Goal: Communication & Community: Answer question/provide support

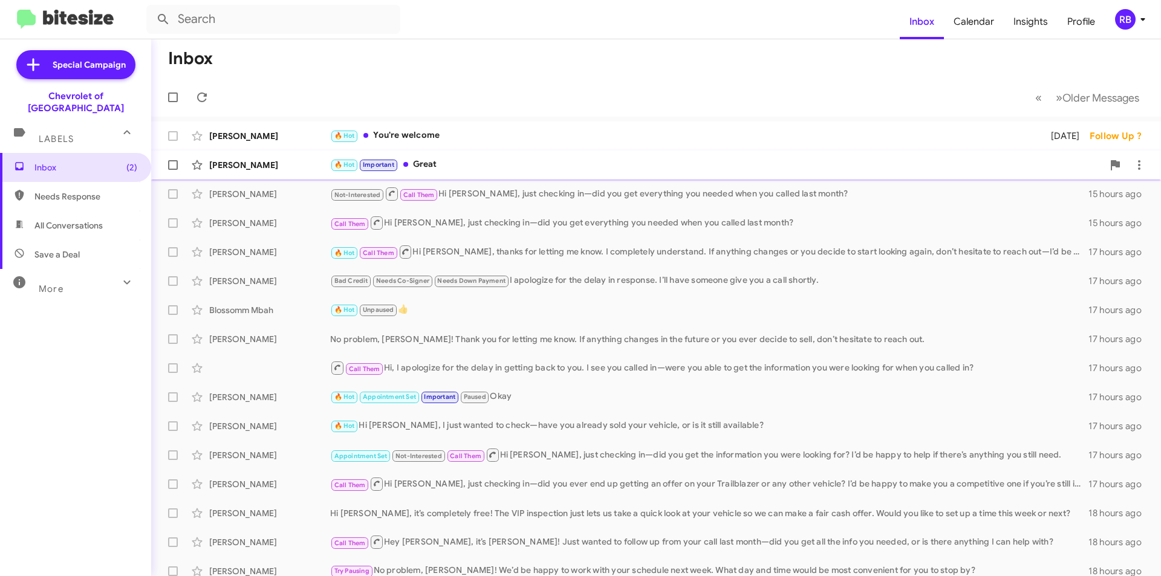
click at [560, 167] on div "🔥 Hot Important Great" at bounding box center [716, 165] width 773 height 14
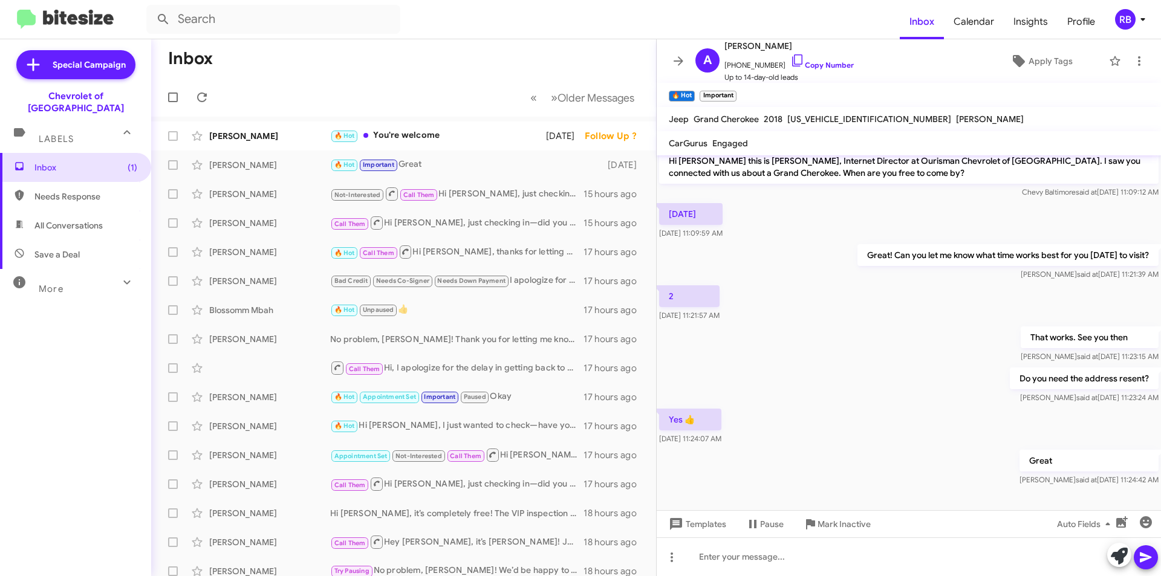
scroll to position [10, 0]
click at [723, 565] on div at bounding box center [909, 556] width 504 height 39
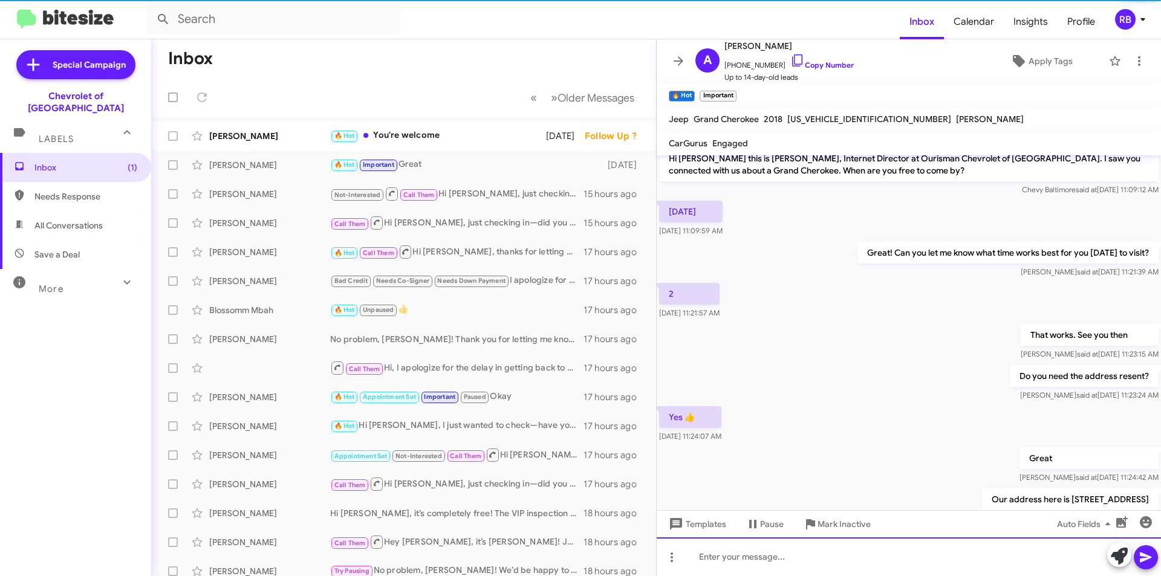
scroll to position [54, 0]
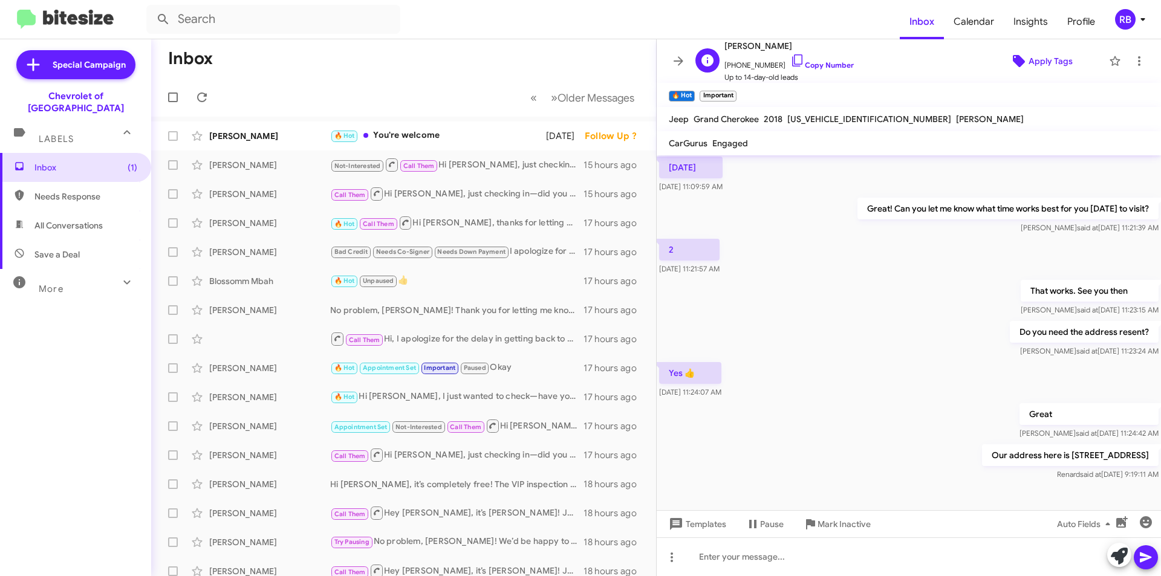
click at [1048, 60] on span "Apply Tags" at bounding box center [1050, 61] width 44 height 22
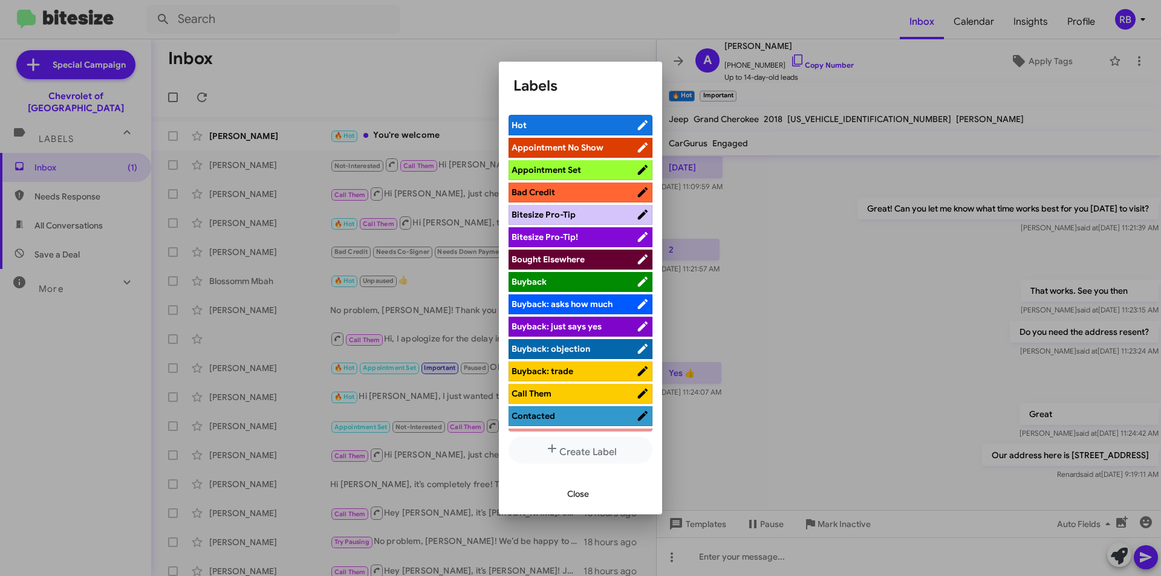
click at [599, 170] on span "Appointment Set" at bounding box center [573, 170] width 125 height 12
drag, startPoint x: 577, startPoint y: 170, endPoint x: 676, endPoint y: 165, distance: 99.9
click at [676, 165] on div "Labels Hot Appointment No Show Appointment Set Bad Credit Bitesize Pro-Tip Bite…" at bounding box center [580, 288] width 1161 height 576
click at [591, 171] on span "Appointment Set" at bounding box center [566, 170] width 110 height 12
click at [638, 170] on icon at bounding box center [643, 170] width 10 height 10
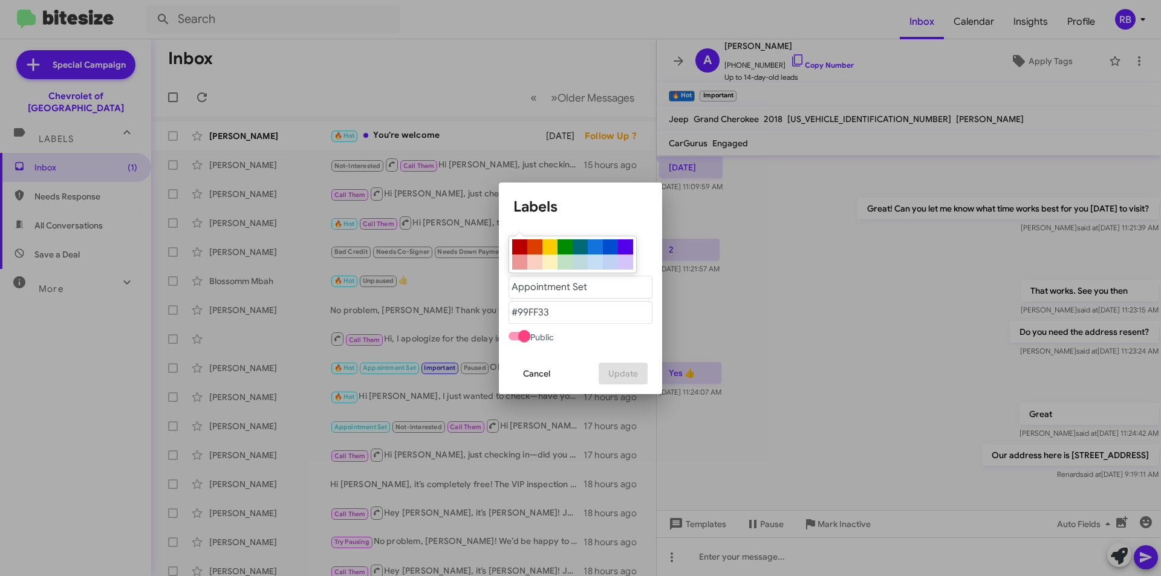
click at [542, 372] on span "Cancel" at bounding box center [536, 374] width 27 height 22
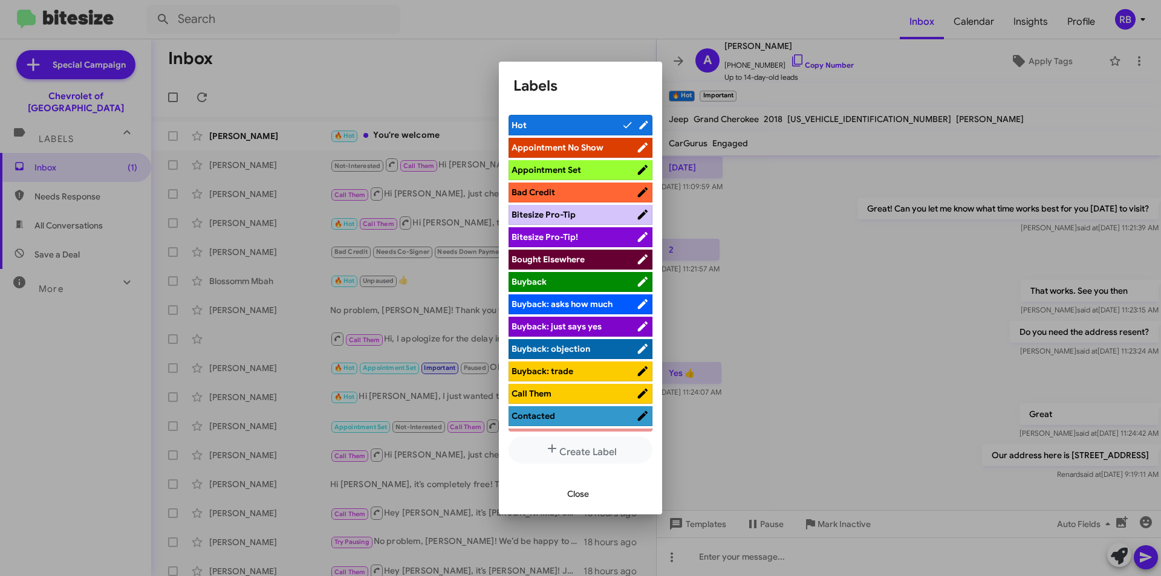
click at [604, 171] on span "Appointment Set" at bounding box center [573, 170] width 125 height 12
click at [589, 495] on button "Close" at bounding box center [577, 494] width 41 height 22
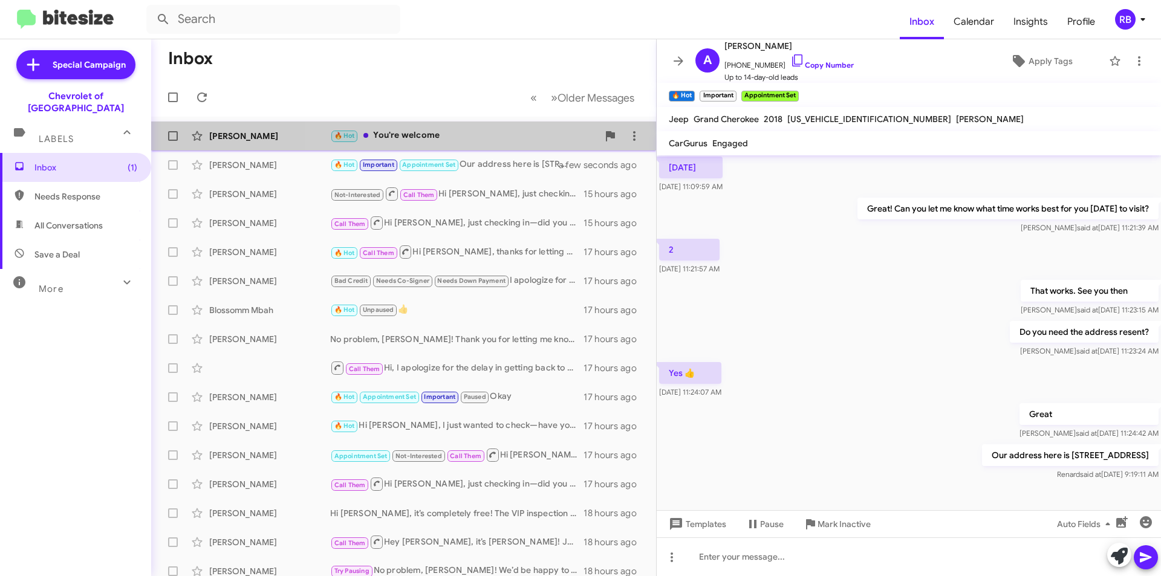
click at [483, 139] on div "🔥 Hot You're welcome" at bounding box center [464, 136] width 268 height 14
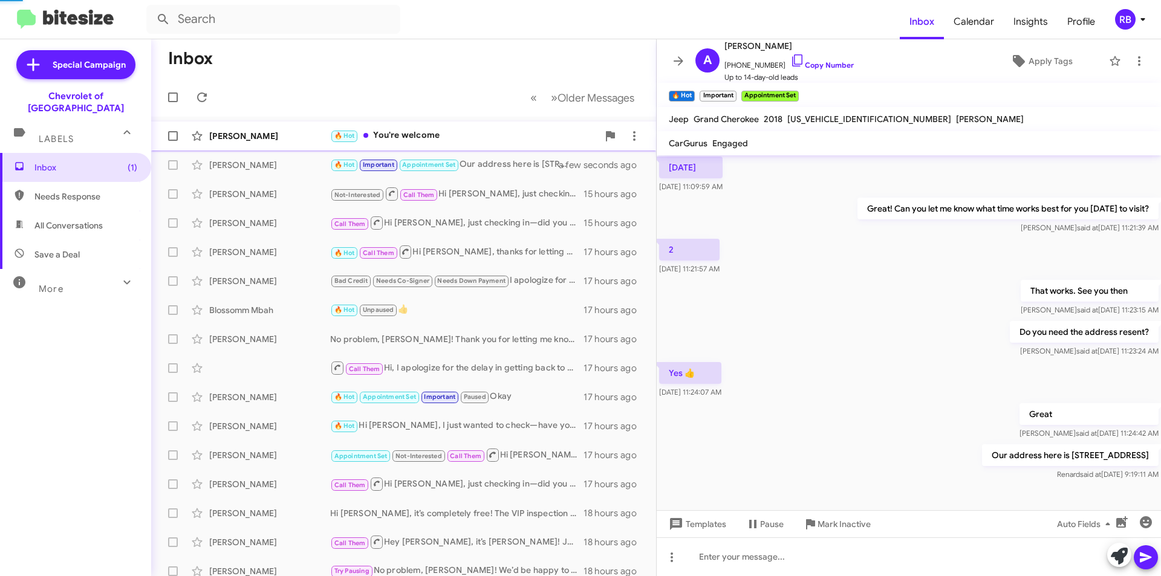
scroll to position [79, 0]
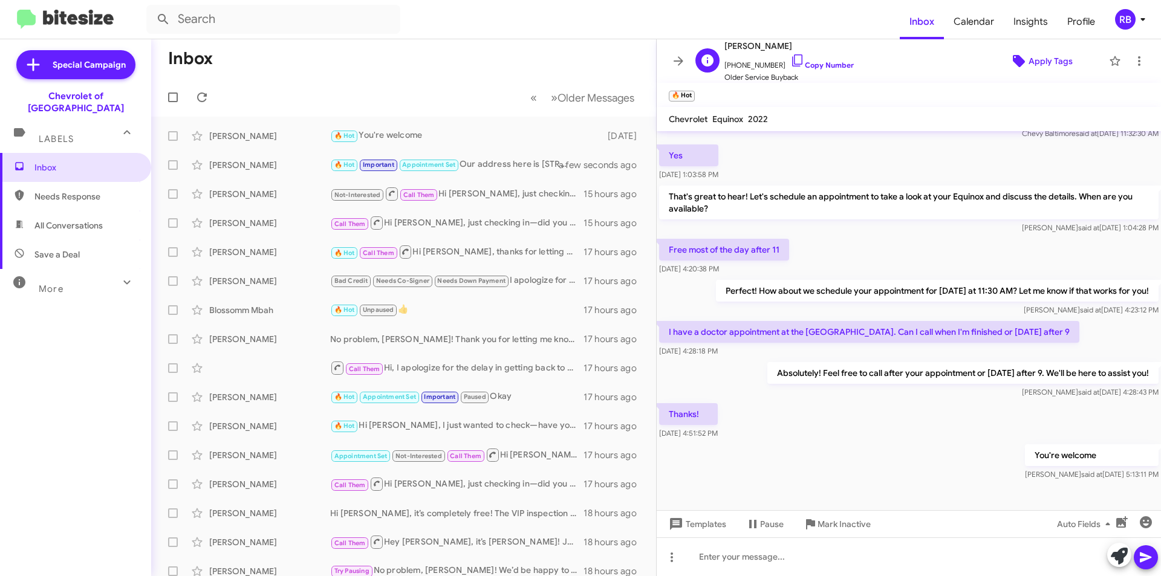
click at [1048, 63] on span "Apply Tags" at bounding box center [1050, 61] width 44 height 22
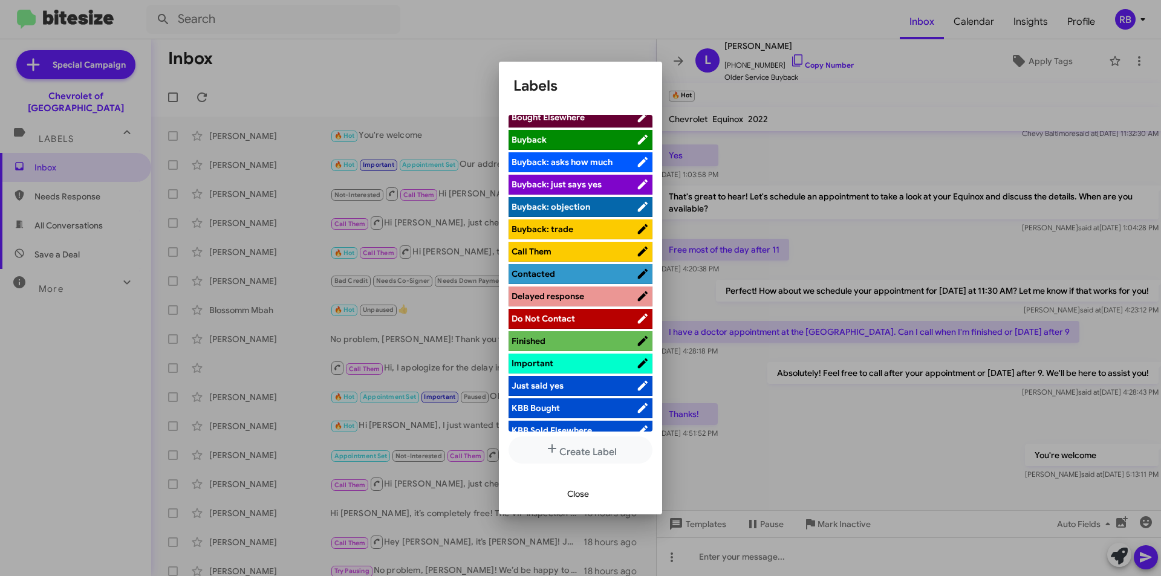
scroll to position [121, 0]
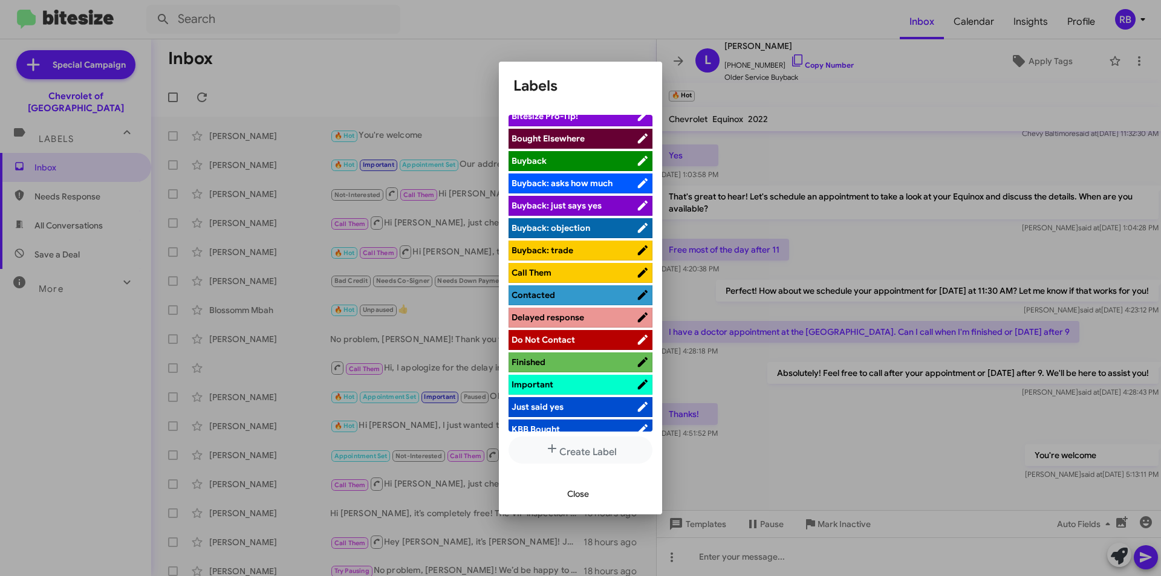
click at [594, 274] on span "Call Them" at bounding box center [573, 273] width 125 height 12
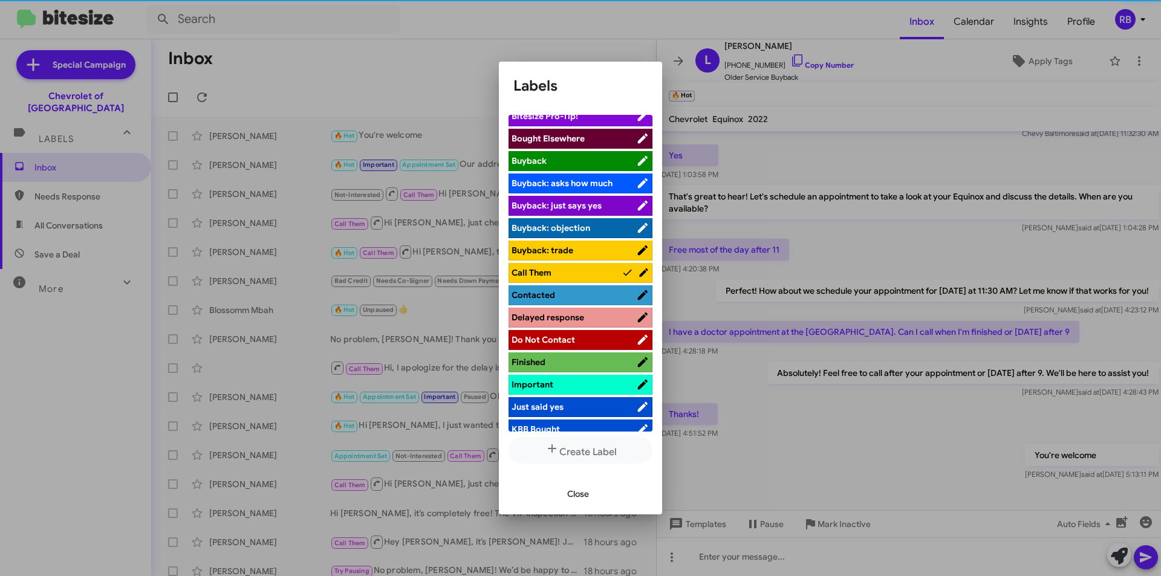
click at [611, 291] on span "Contacted" at bounding box center [573, 295] width 125 height 12
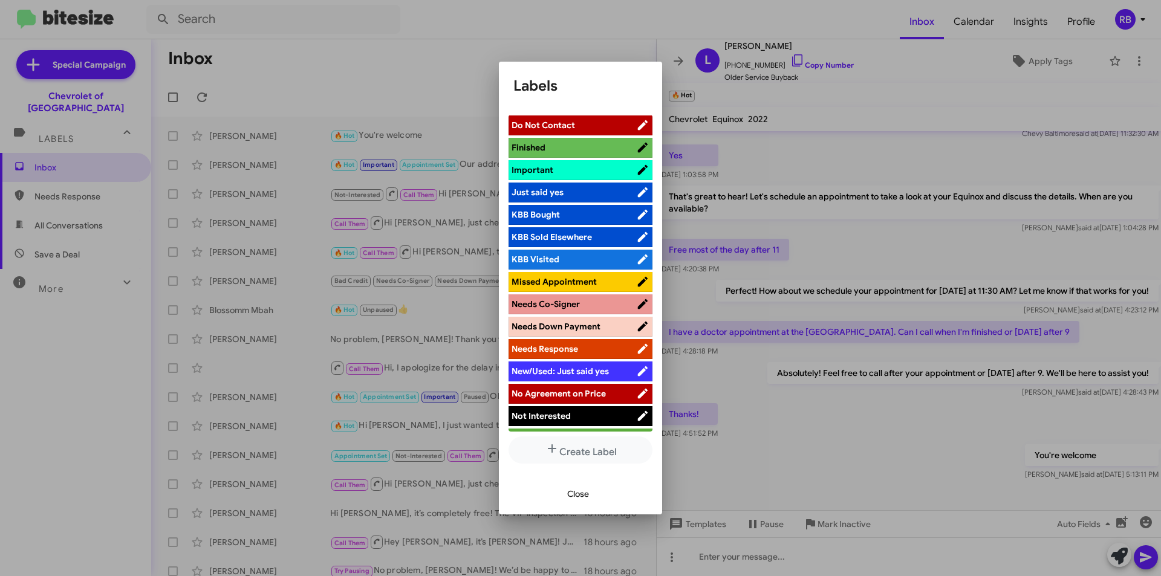
scroll to position [363, 0]
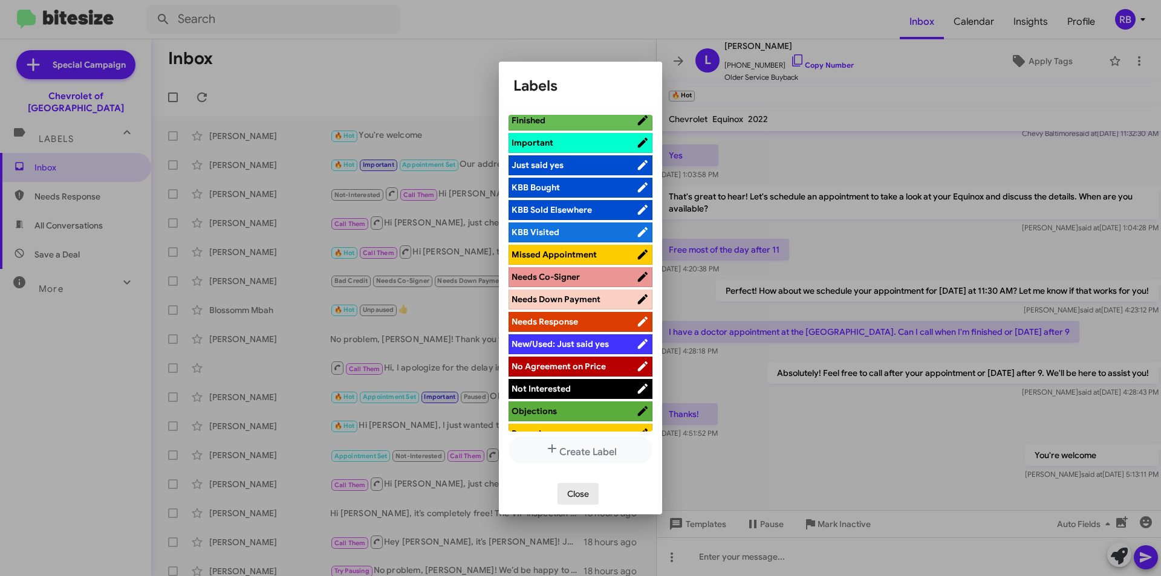
click at [584, 490] on span "Close" at bounding box center [578, 494] width 22 height 22
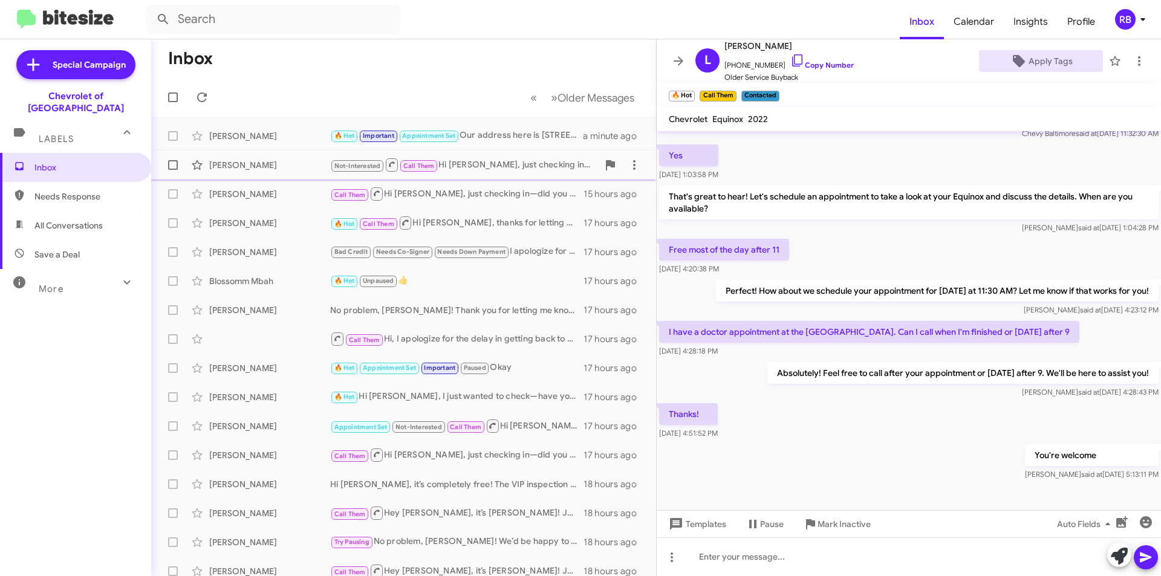
click at [507, 164] on div "Not-Interested Call Them Hi [PERSON_NAME], just checking in—did you get everyth…" at bounding box center [464, 164] width 268 height 15
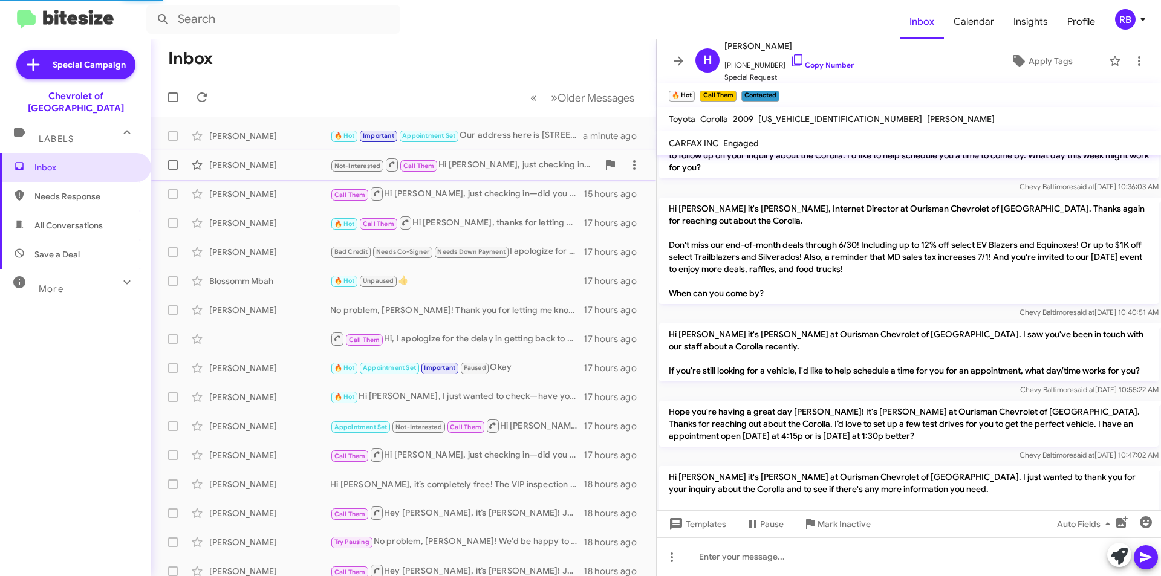
scroll to position [496, 0]
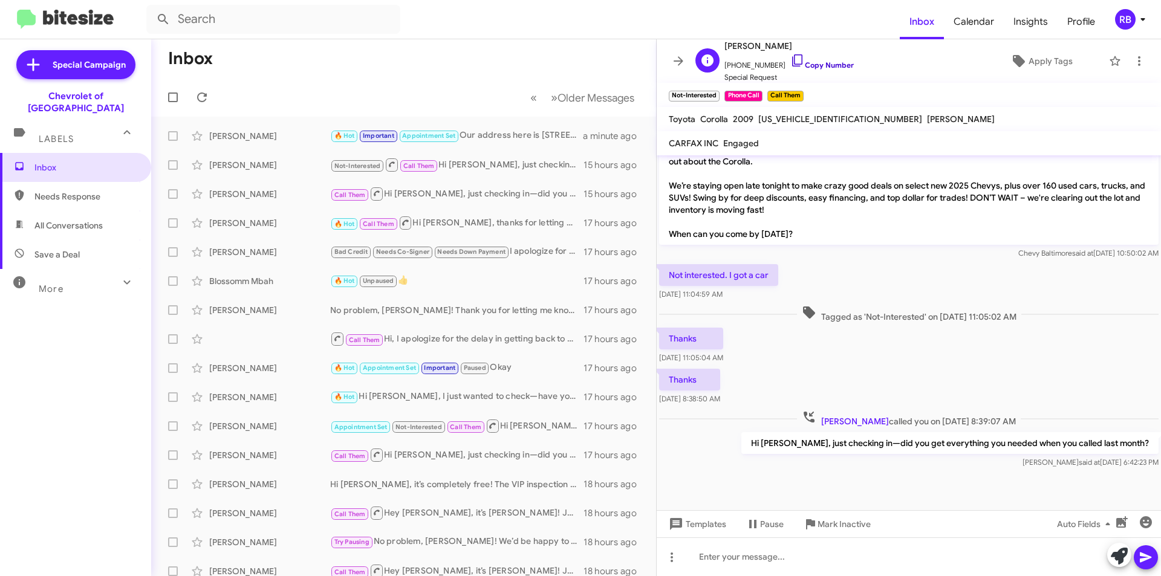
click at [829, 67] on link "Copy Number" at bounding box center [821, 64] width 63 height 9
click at [1043, 54] on span "Apply Tags" at bounding box center [1050, 61] width 44 height 22
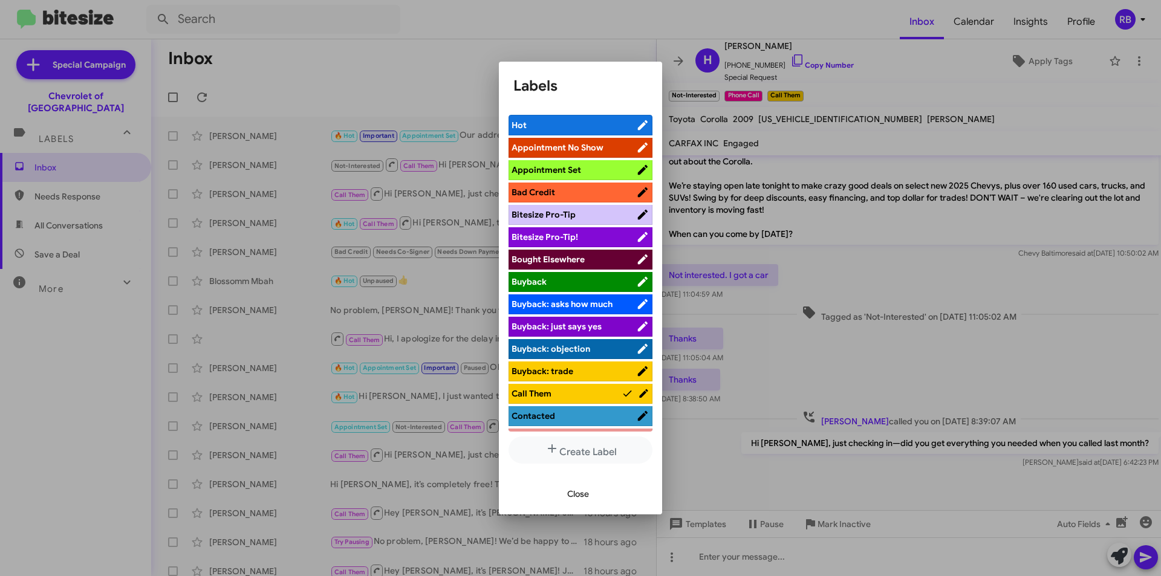
click at [563, 259] on span "Bought Elsewhere" at bounding box center [547, 259] width 73 height 11
click at [579, 499] on span "Close" at bounding box center [578, 494] width 22 height 22
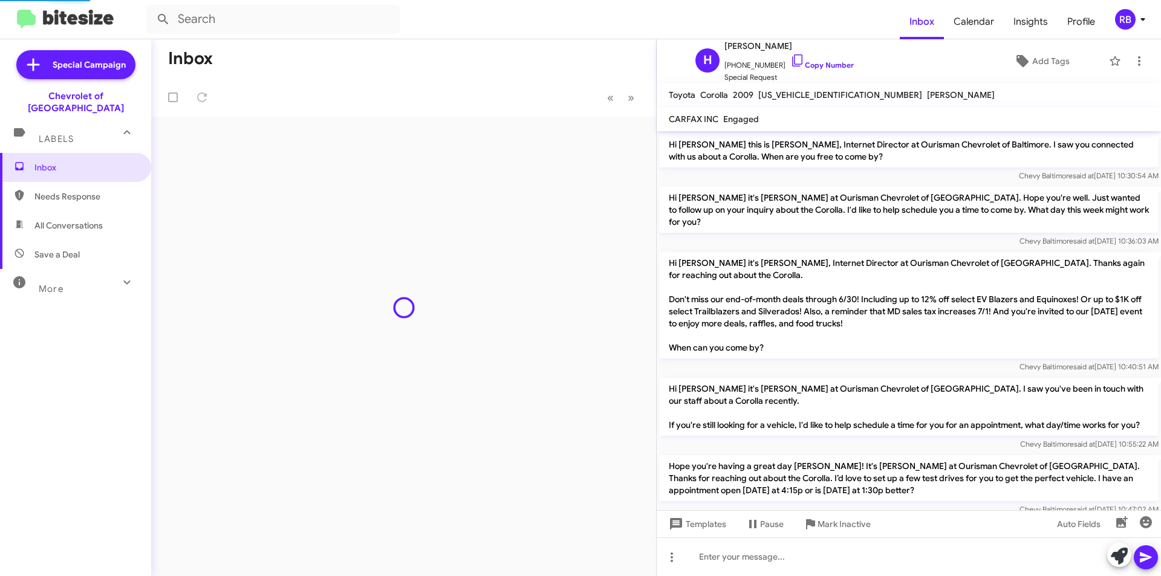
scroll to position [497, 0]
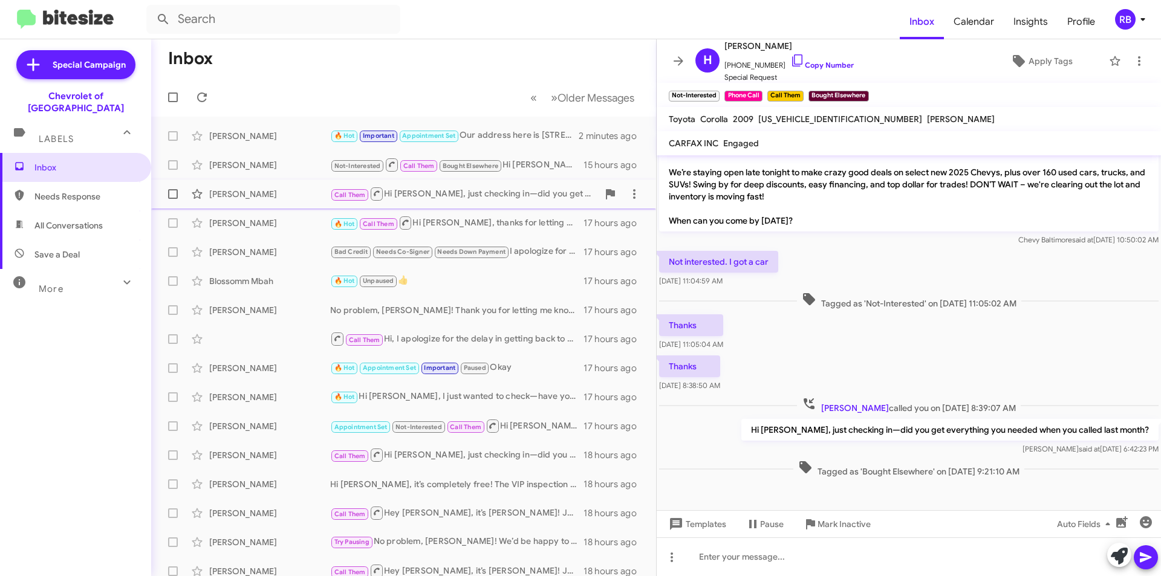
click at [503, 199] on div "Call Them Hi Owens, just checking in—did you get everything you needed when you…" at bounding box center [464, 193] width 268 height 15
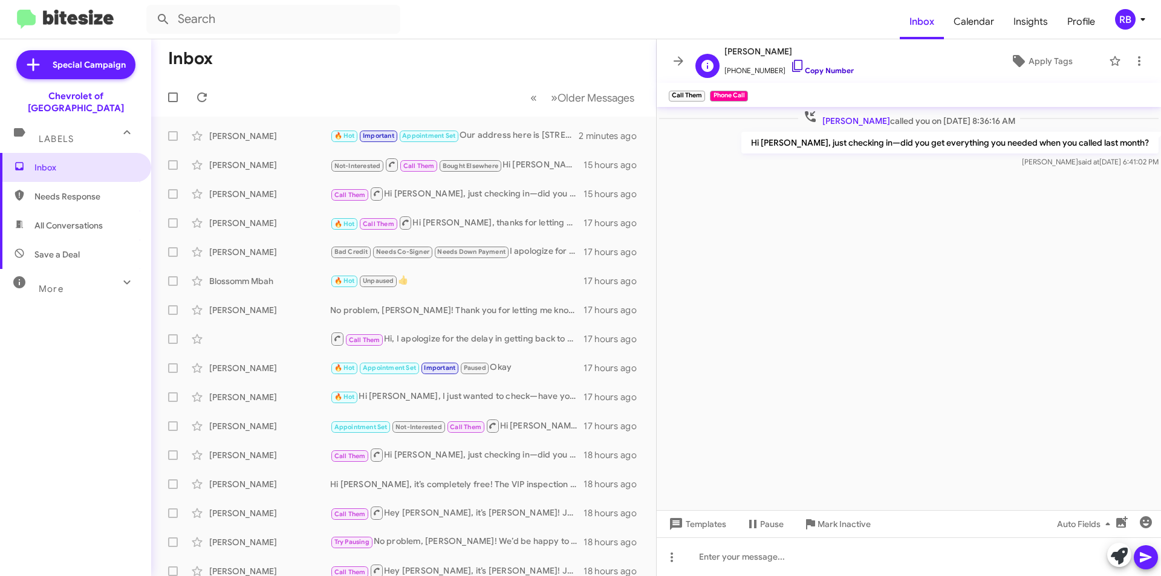
click at [808, 69] on link "Copy Number" at bounding box center [821, 70] width 63 height 9
click at [709, 565] on div at bounding box center [909, 556] width 504 height 39
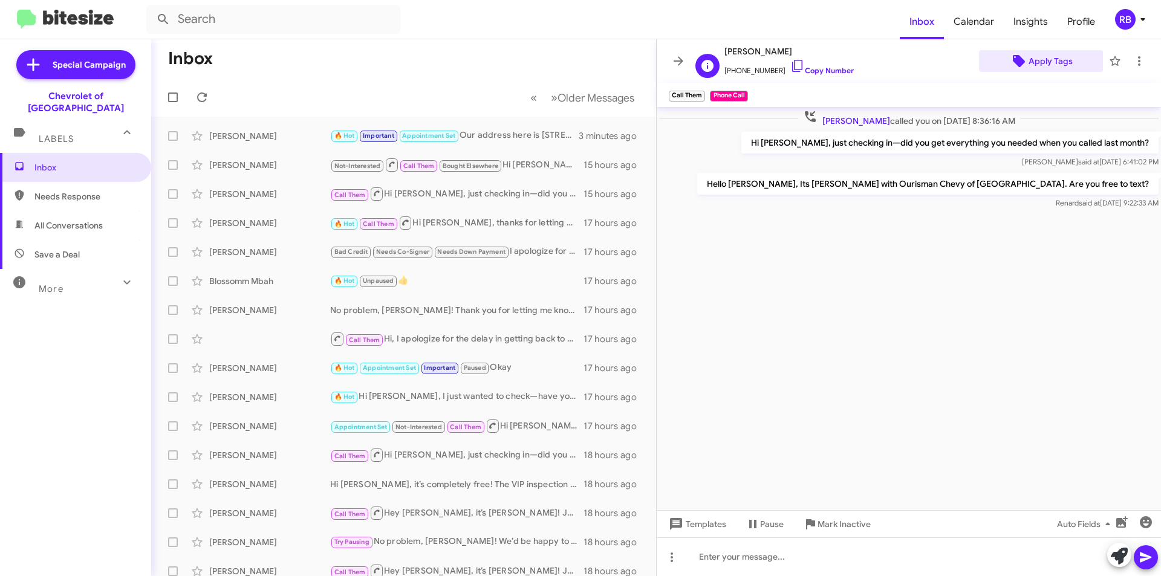
click at [1048, 60] on span "Apply Tags" at bounding box center [1050, 61] width 44 height 22
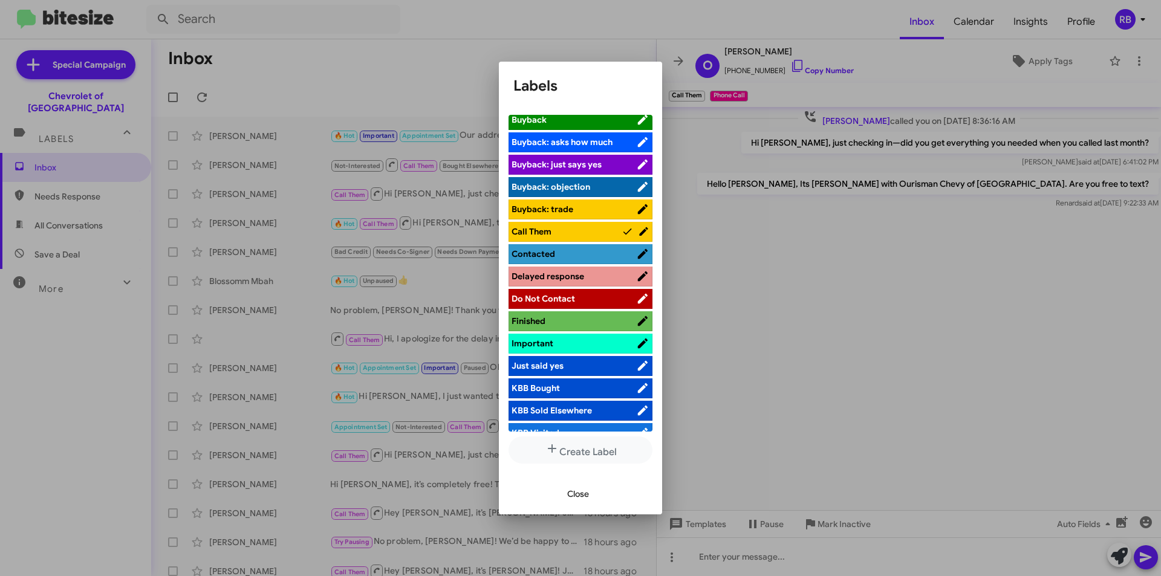
scroll to position [181, 0]
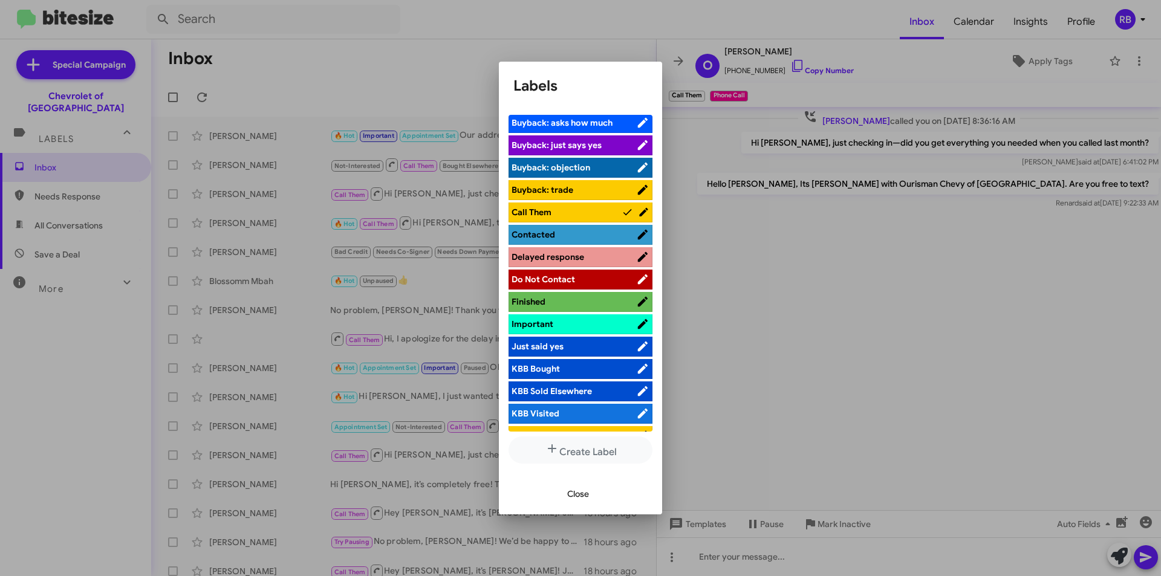
click at [595, 276] on span "Do Not Contact" at bounding box center [573, 279] width 125 height 12
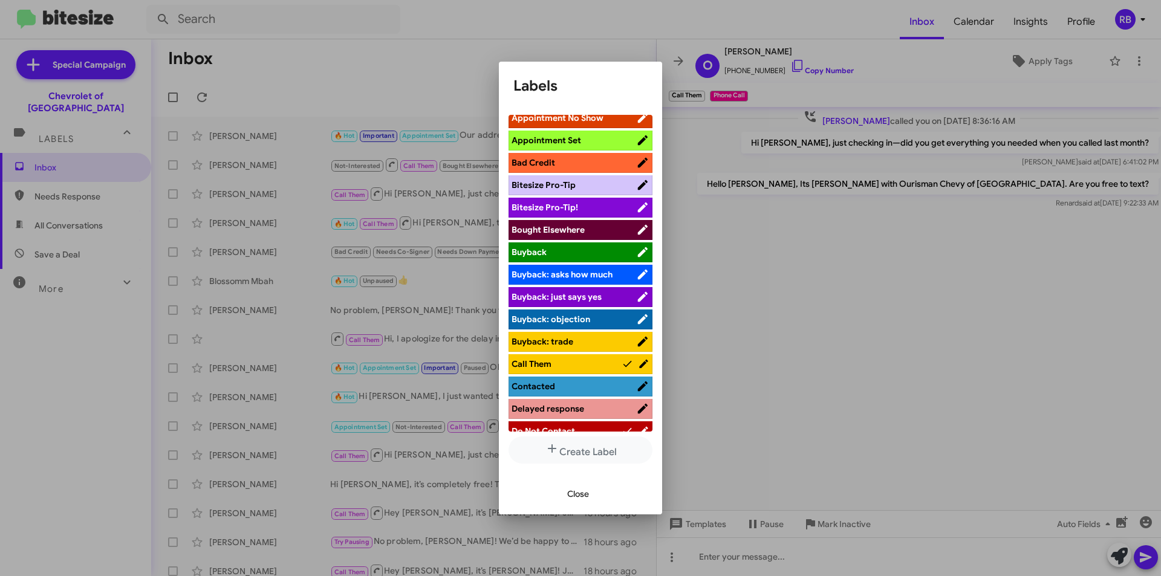
scroll to position [0, 0]
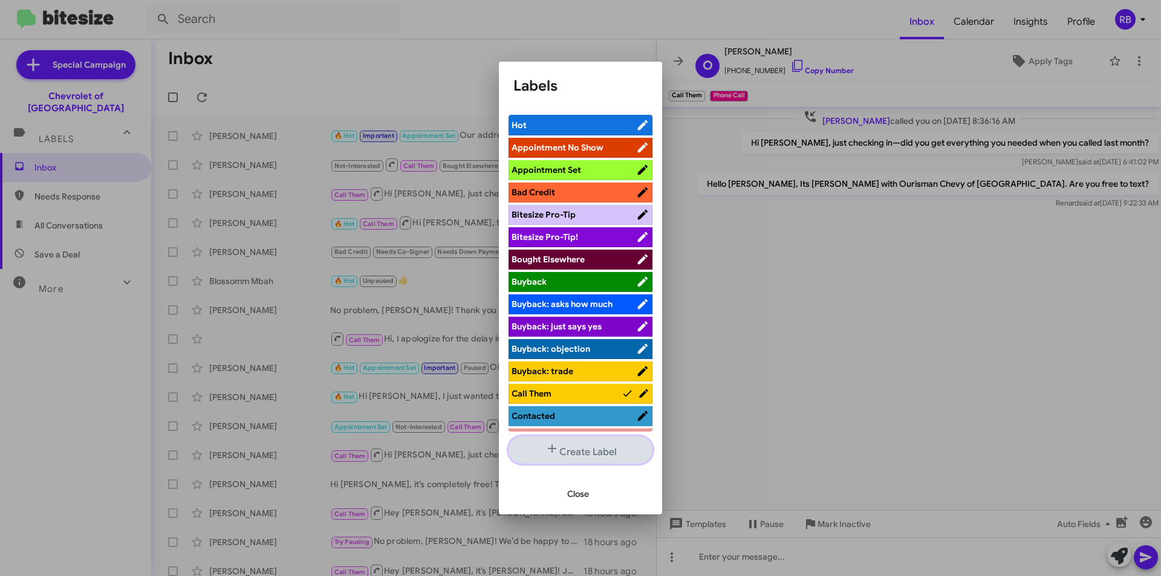
click at [577, 449] on button "Create Label" at bounding box center [580, 449] width 144 height 27
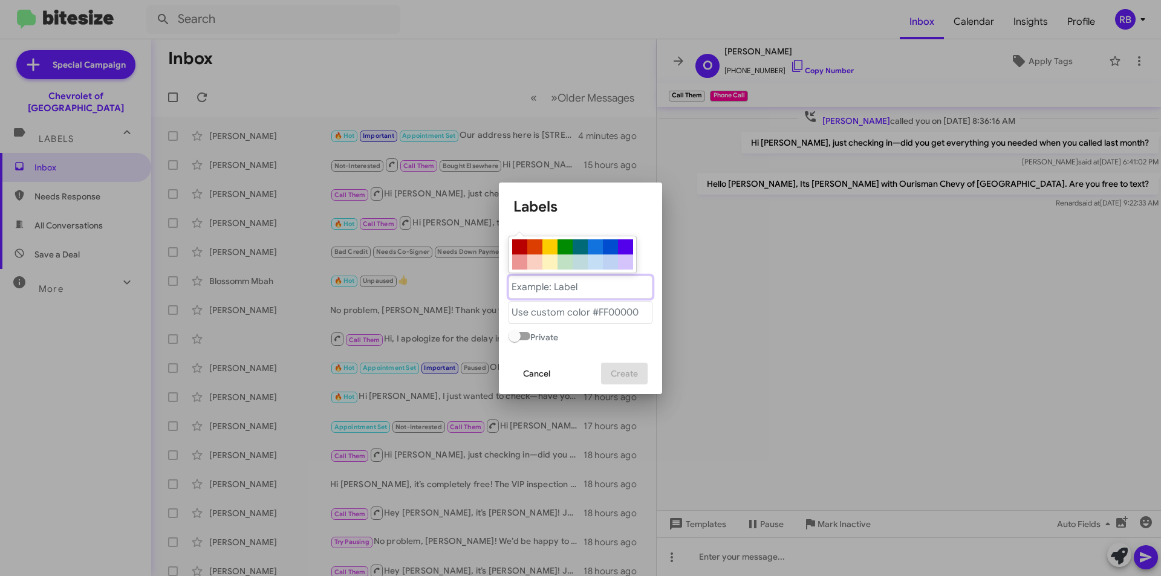
click at [580, 291] on "text" at bounding box center [580, 287] width 144 height 23
type "Unresponsive"
click at [565, 314] on "text" at bounding box center [580, 312] width 144 height 23
click at [518, 248] on div at bounding box center [519, 246] width 15 height 15
type "#b80000"
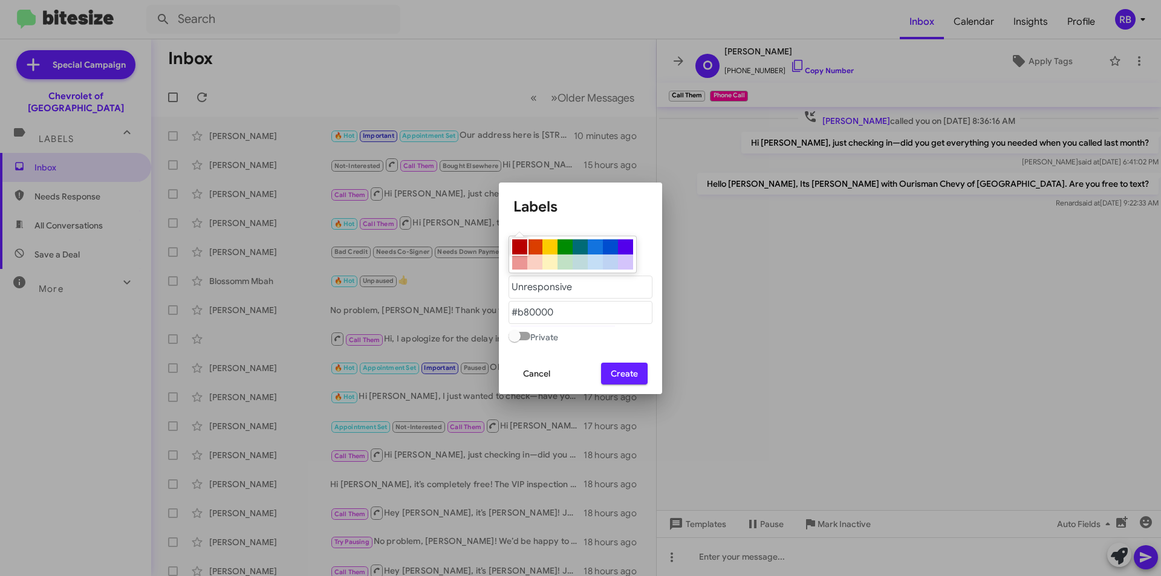
click at [638, 381] on button "Create" at bounding box center [624, 374] width 47 height 22
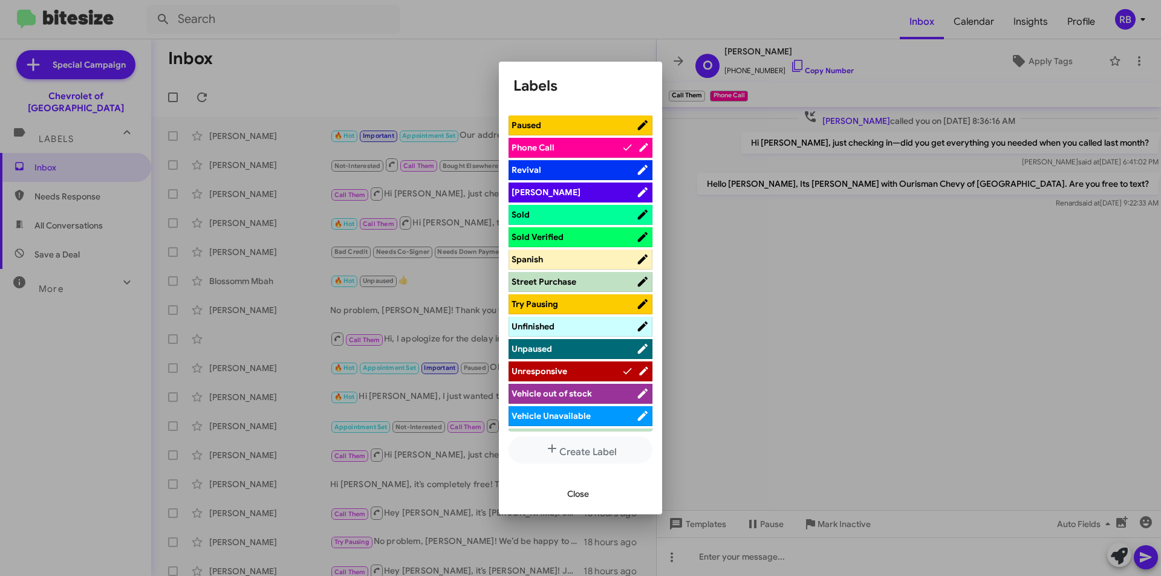
scroll to position [690, 0]
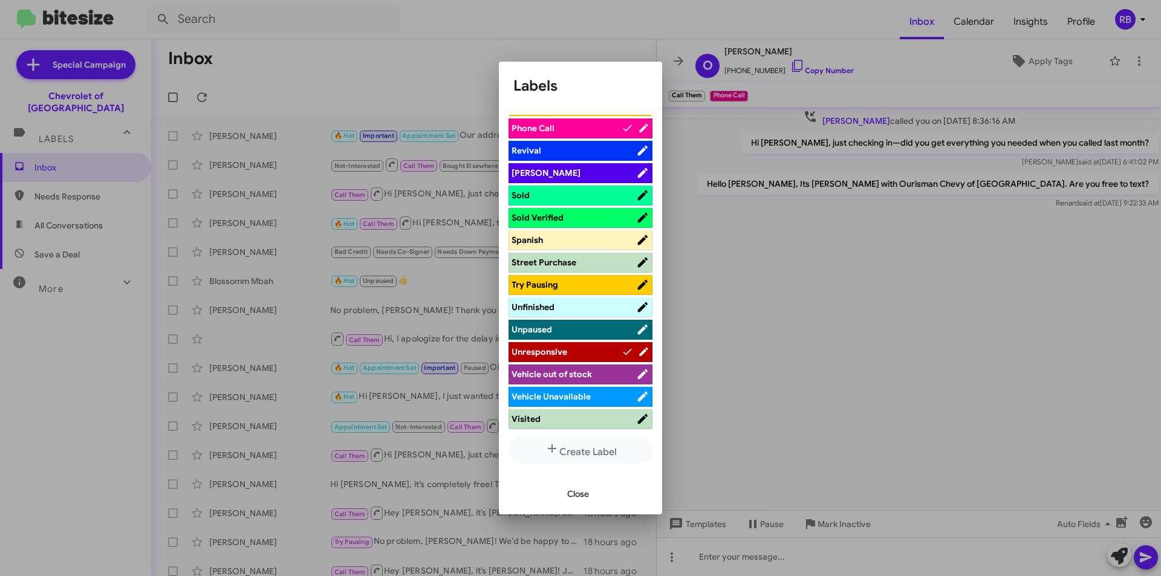
click at [573, 355] on span "Unresponsive" at bounding box center [566, 352] width 110 height 12
click at [573, 355] on span "Unresponsive" at bounding box center [561, 352] width 100 height 12
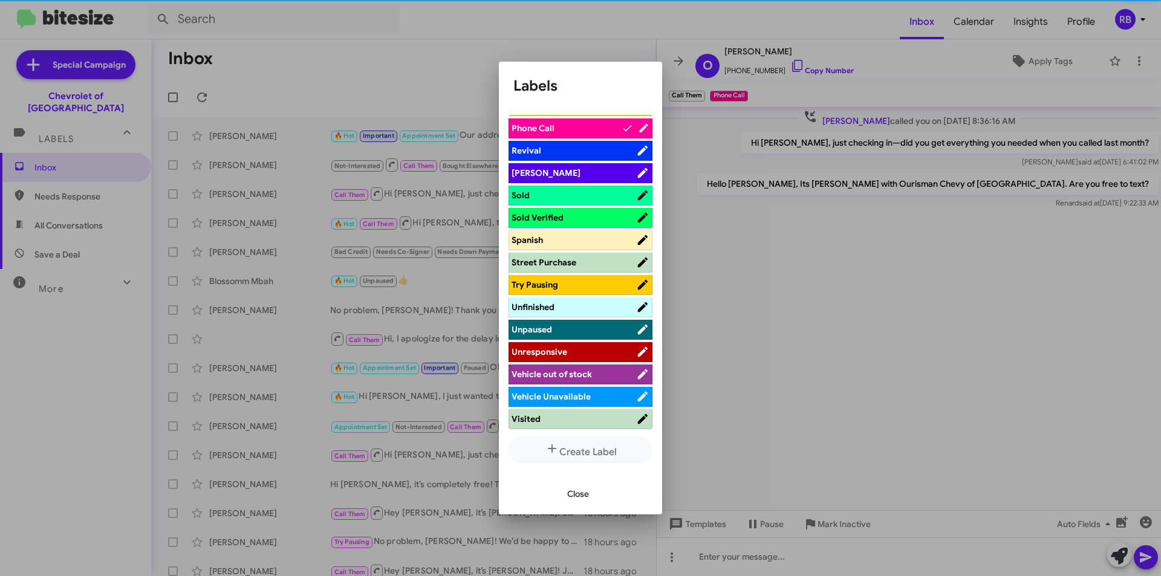
click at [573, 355] on span "Unresponsive" at bounding box center [573, 352] width 125 height 12
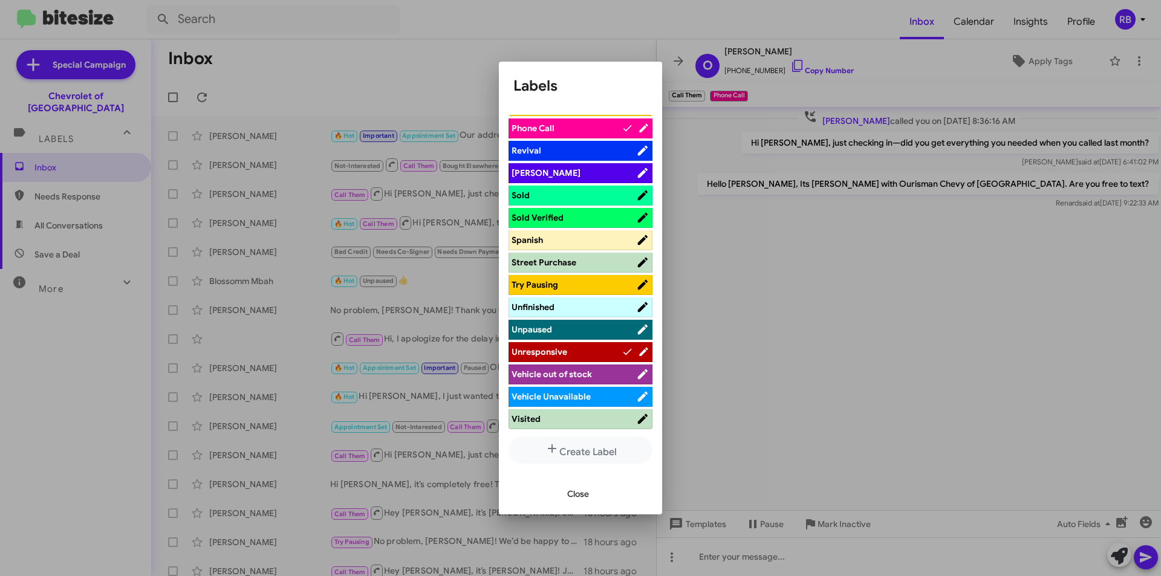
click at [586, 494] on span "Close" at bounding box center [578, 494] width 22 height 22
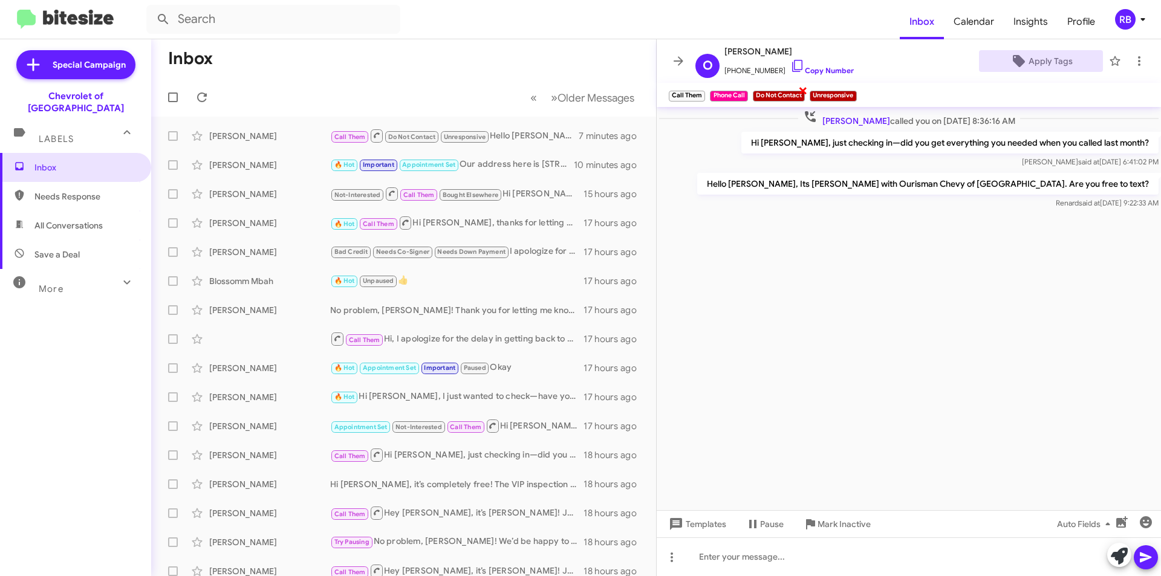
click at [802, 91] on span "×" at bounding box center [803, 90] width 10 height 15
